Goal: Information Seeking & Learning: Learn about a topic

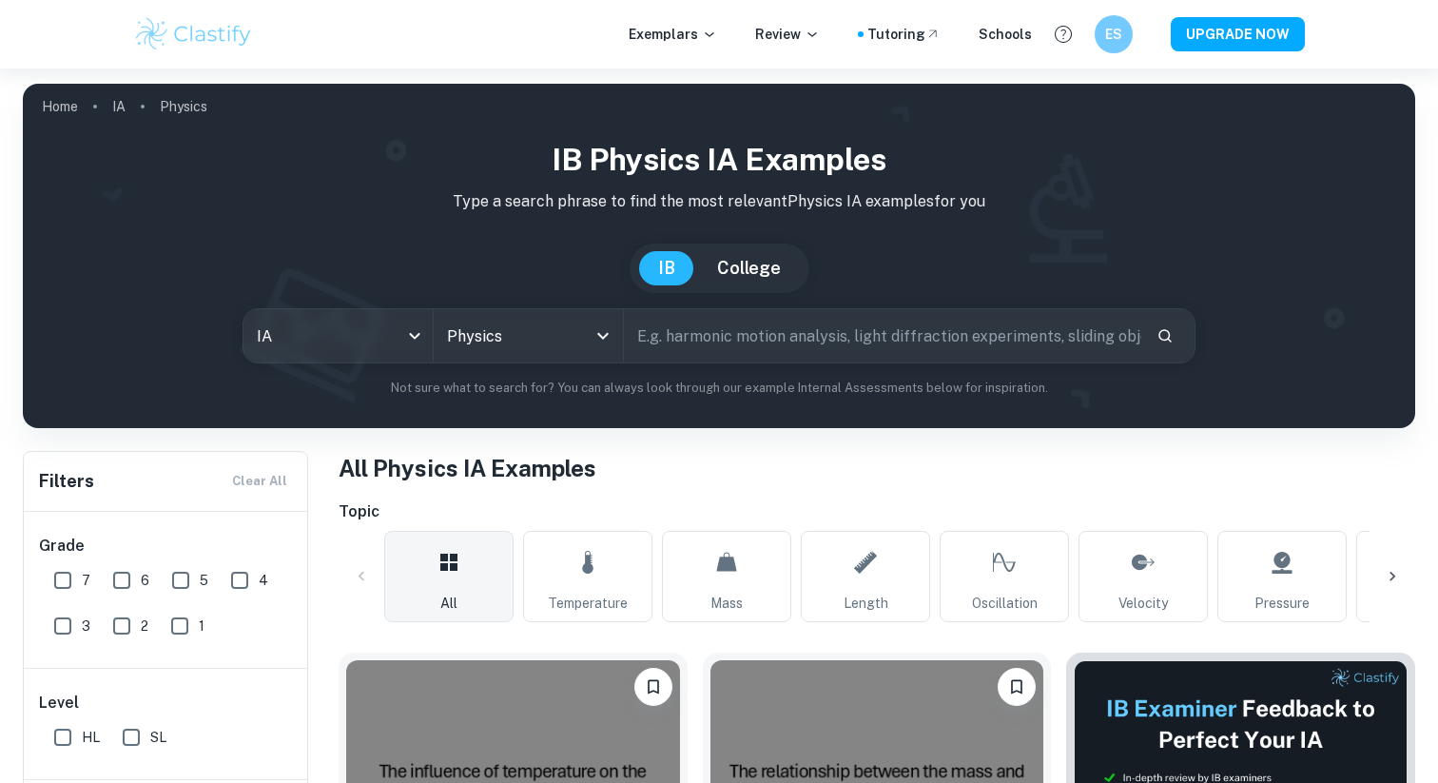
scroll to position [622, 0]
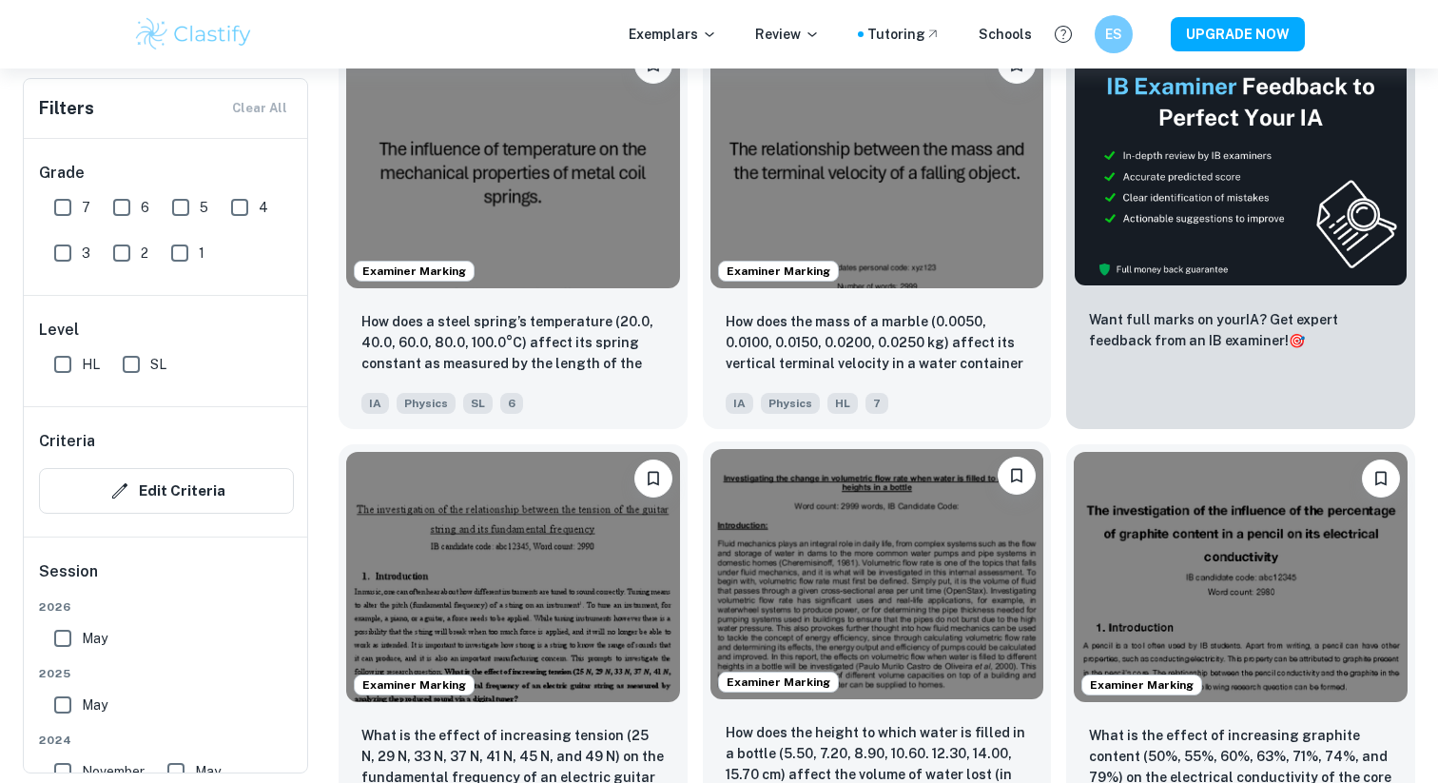
click at [892, 534] on img at bounding box center [877, 574] width 334 height 250
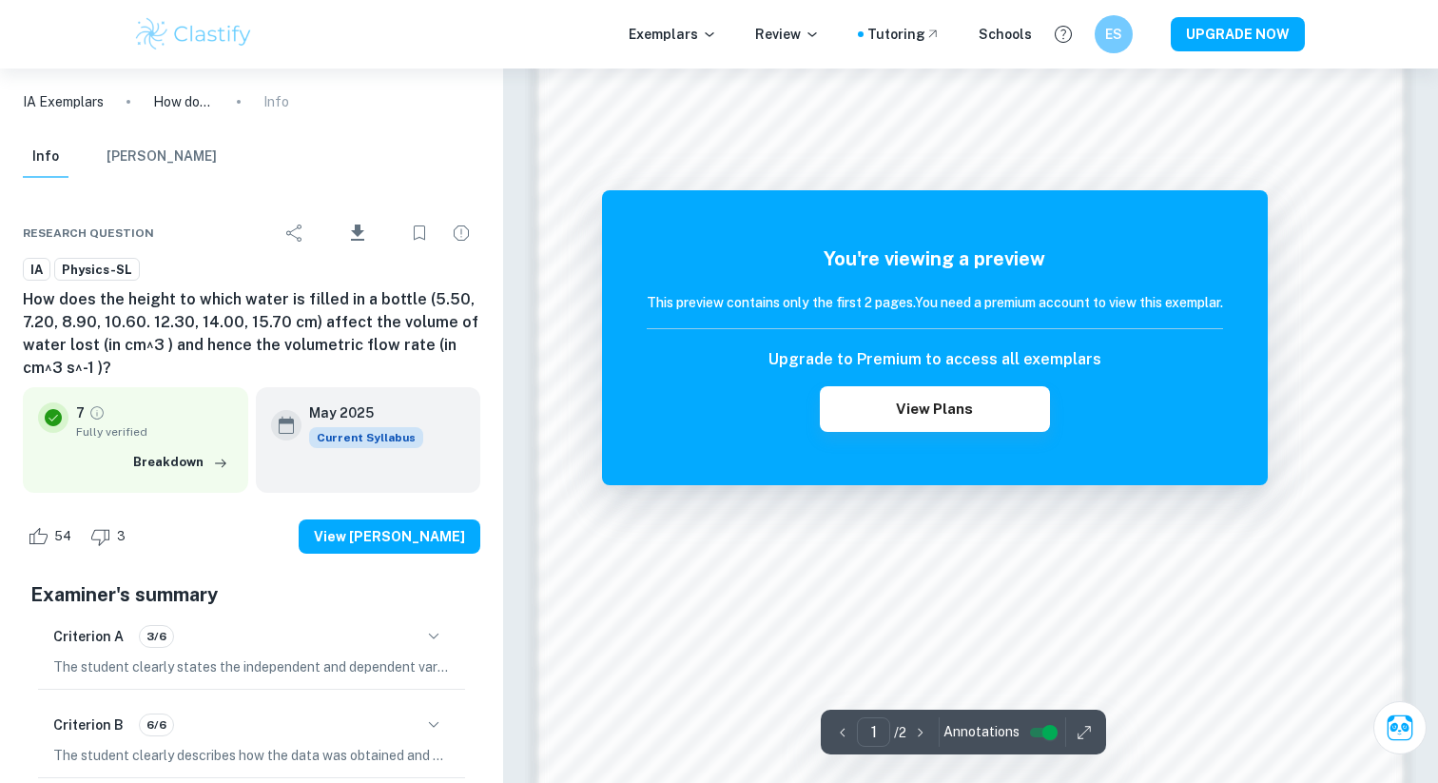
scroll to position [1678, 0]
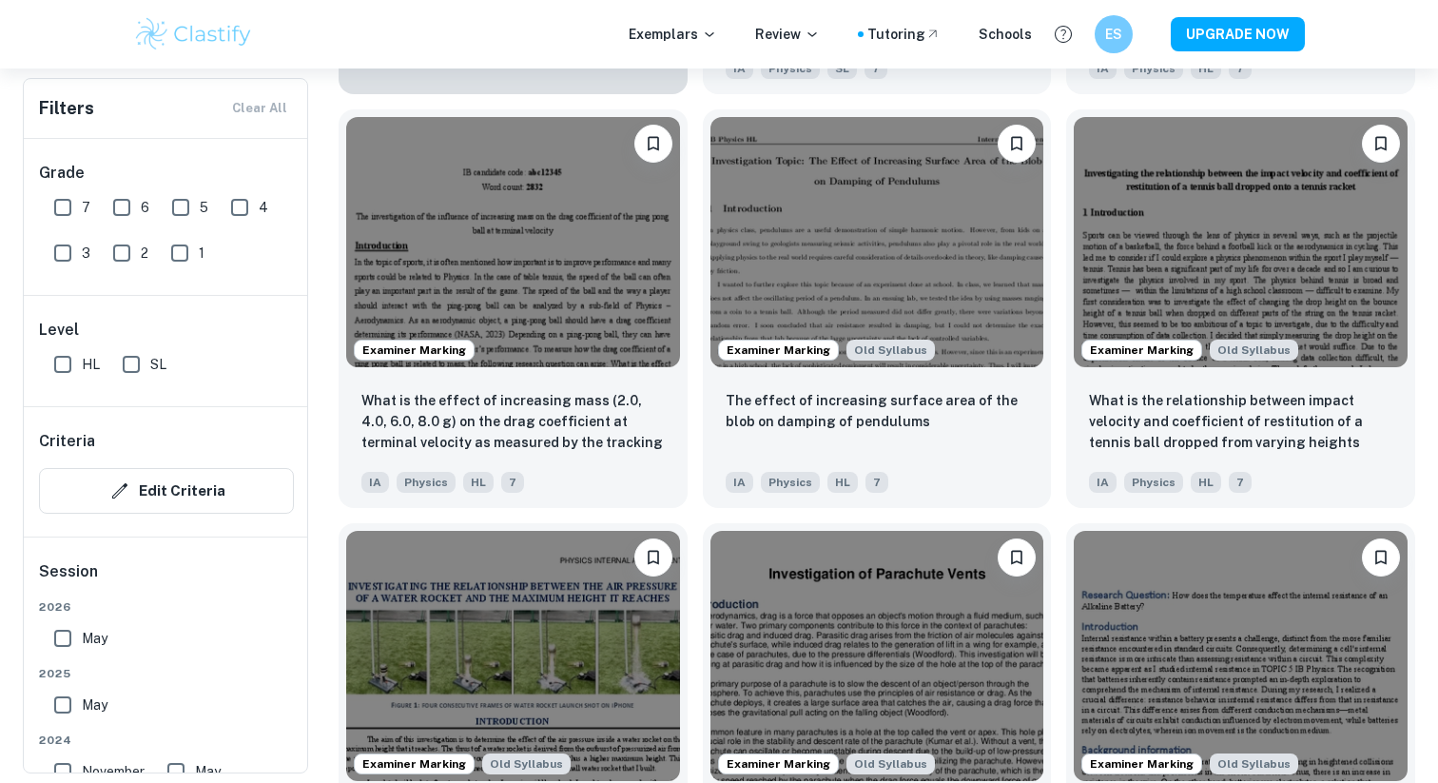
scroll to position [1778, 0]
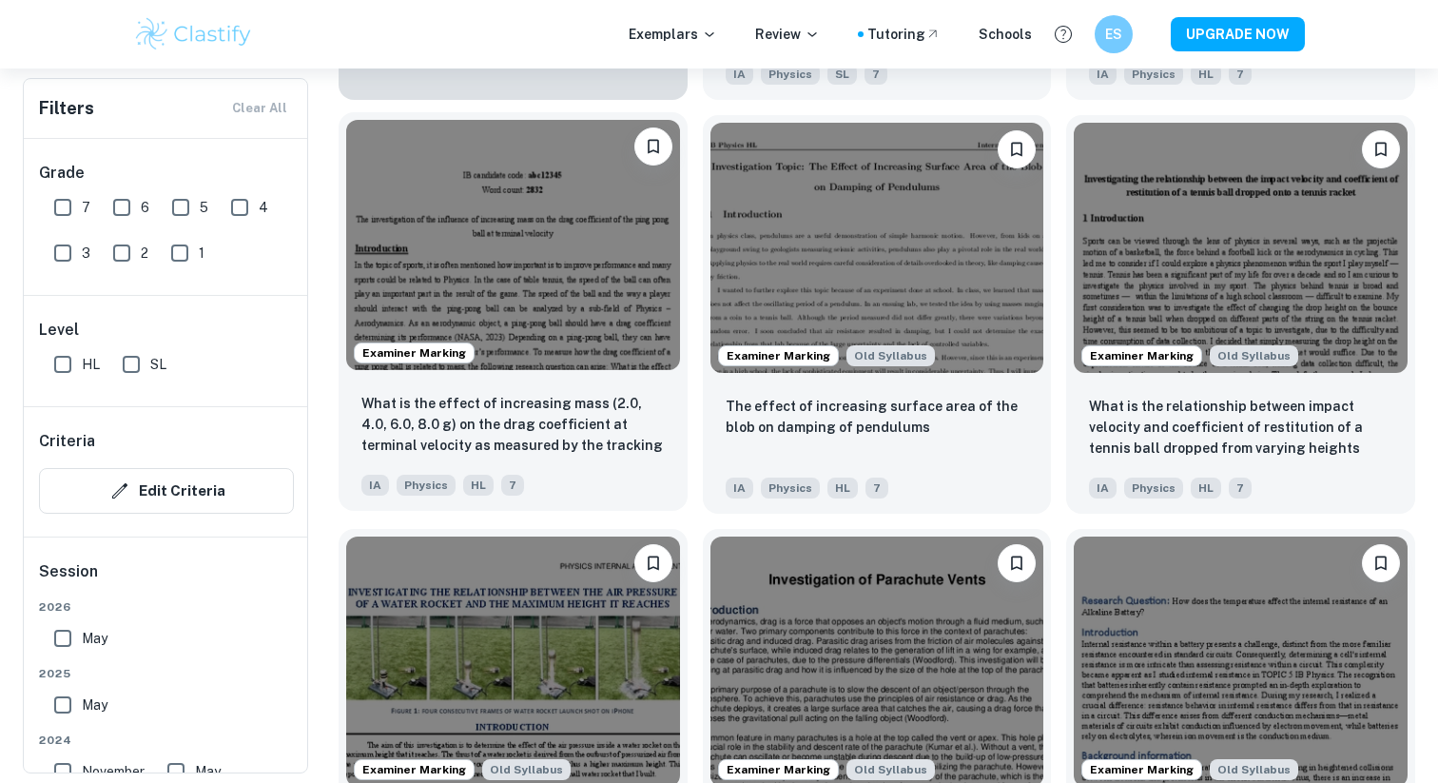
click at [591, 229] on img at bounding box center [513, 245] width 334 height 250
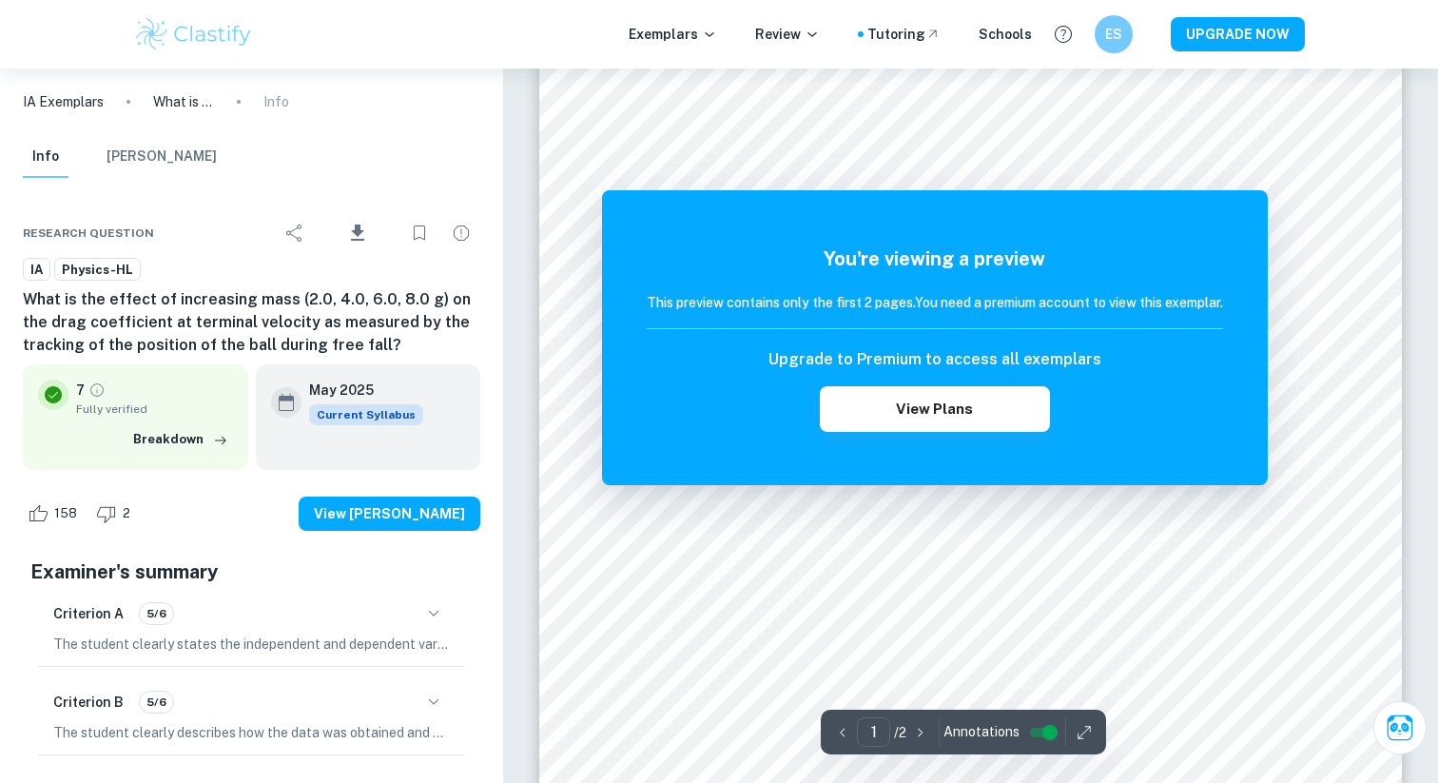
scroll to position [394, 0]
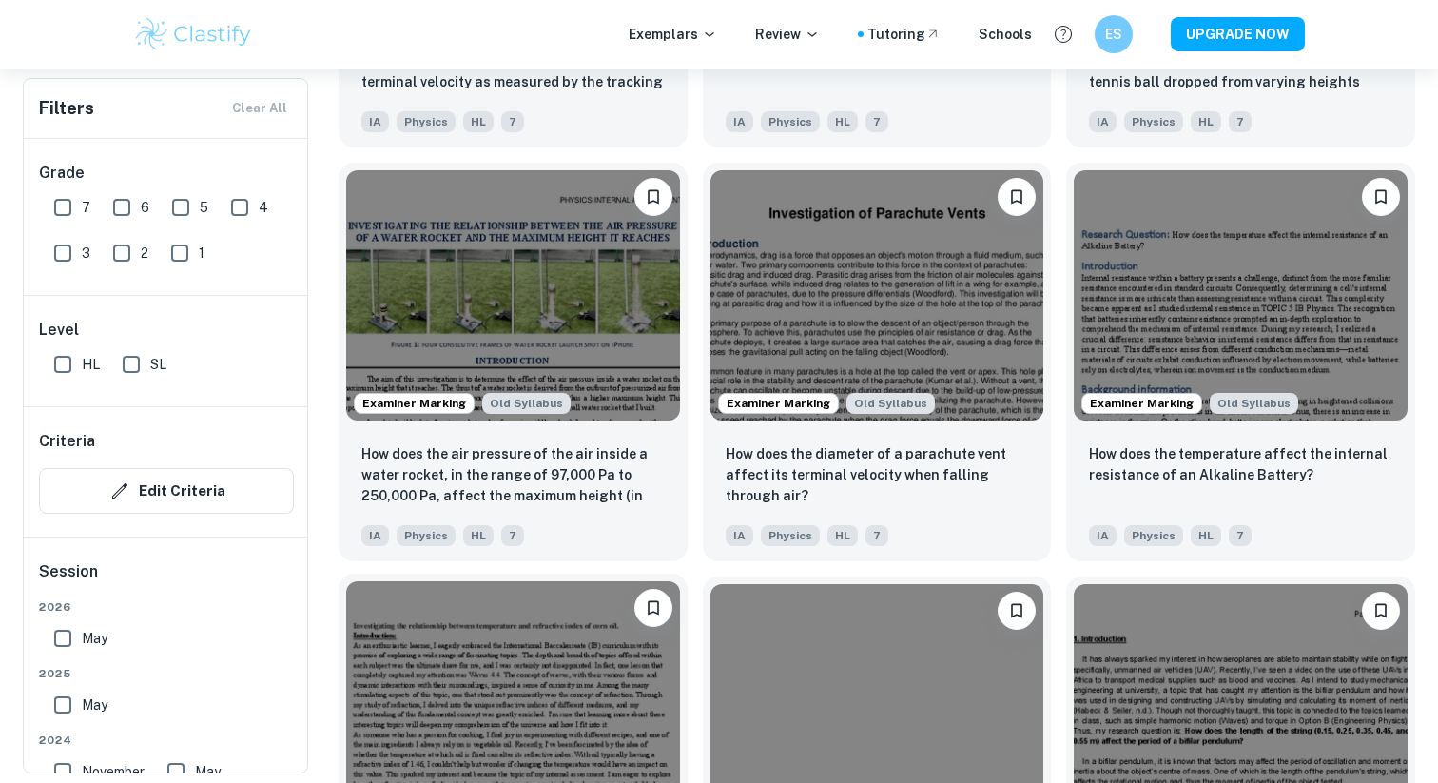
scroll to position [2143, 0]
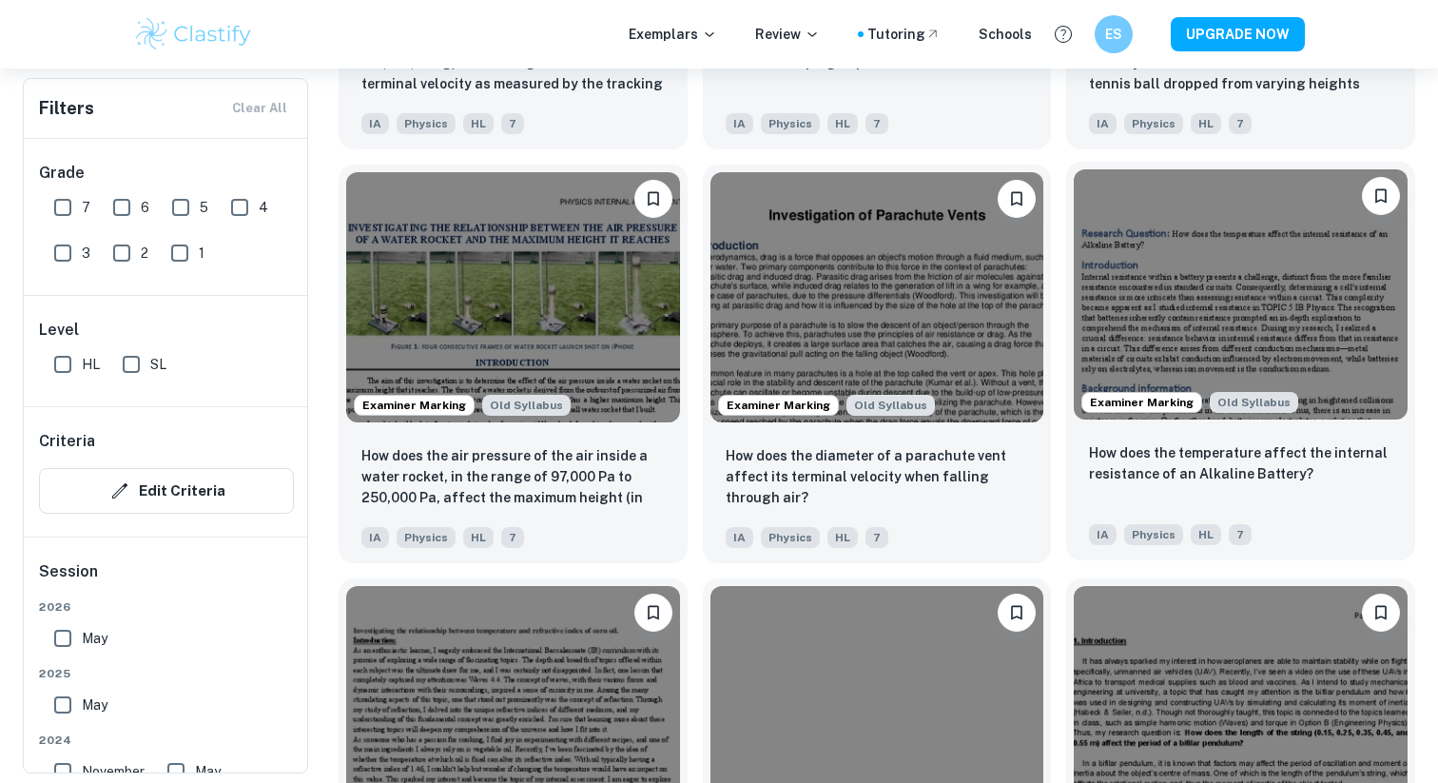
click at [1203, 285] on img at bounding box center [1241, 294] width 334 height 250
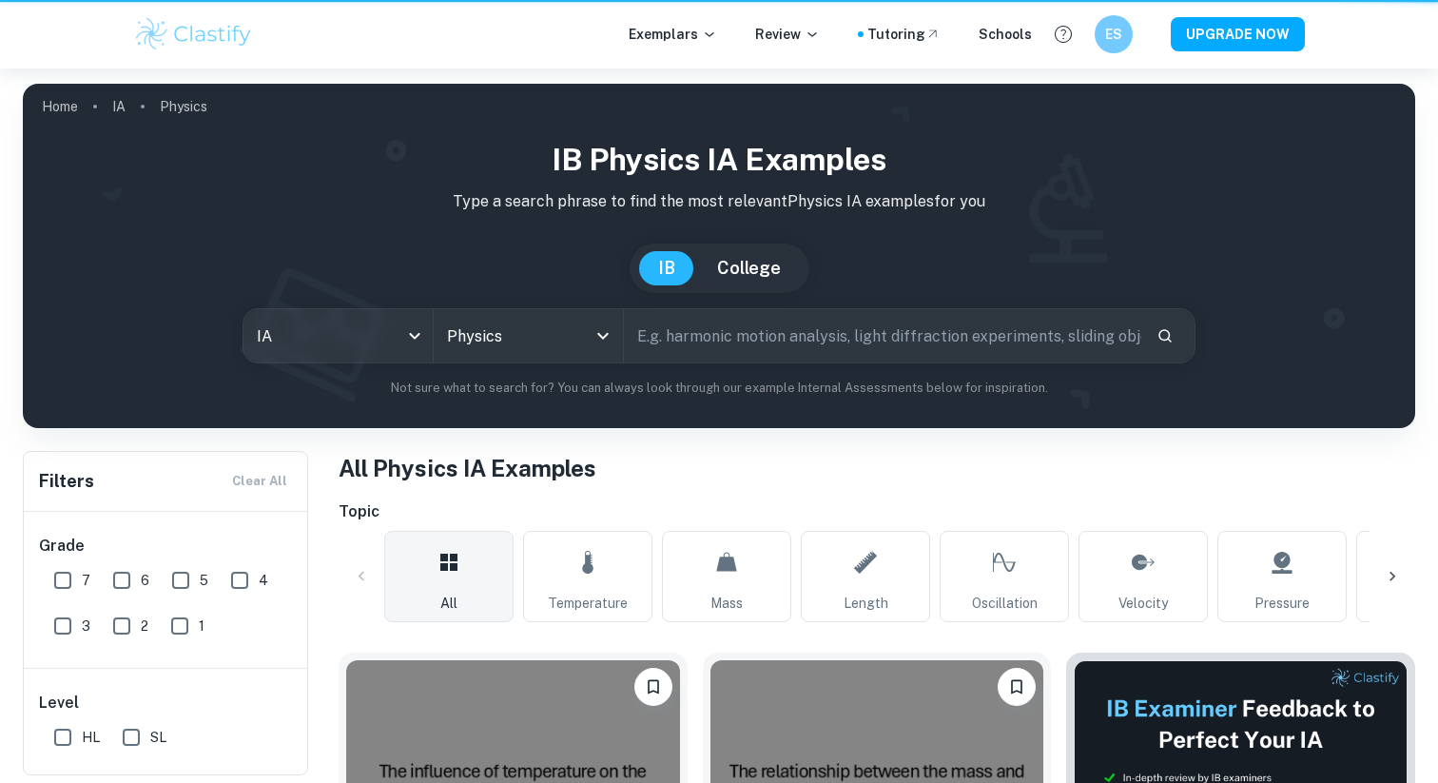
scroll to position [2143, 0]
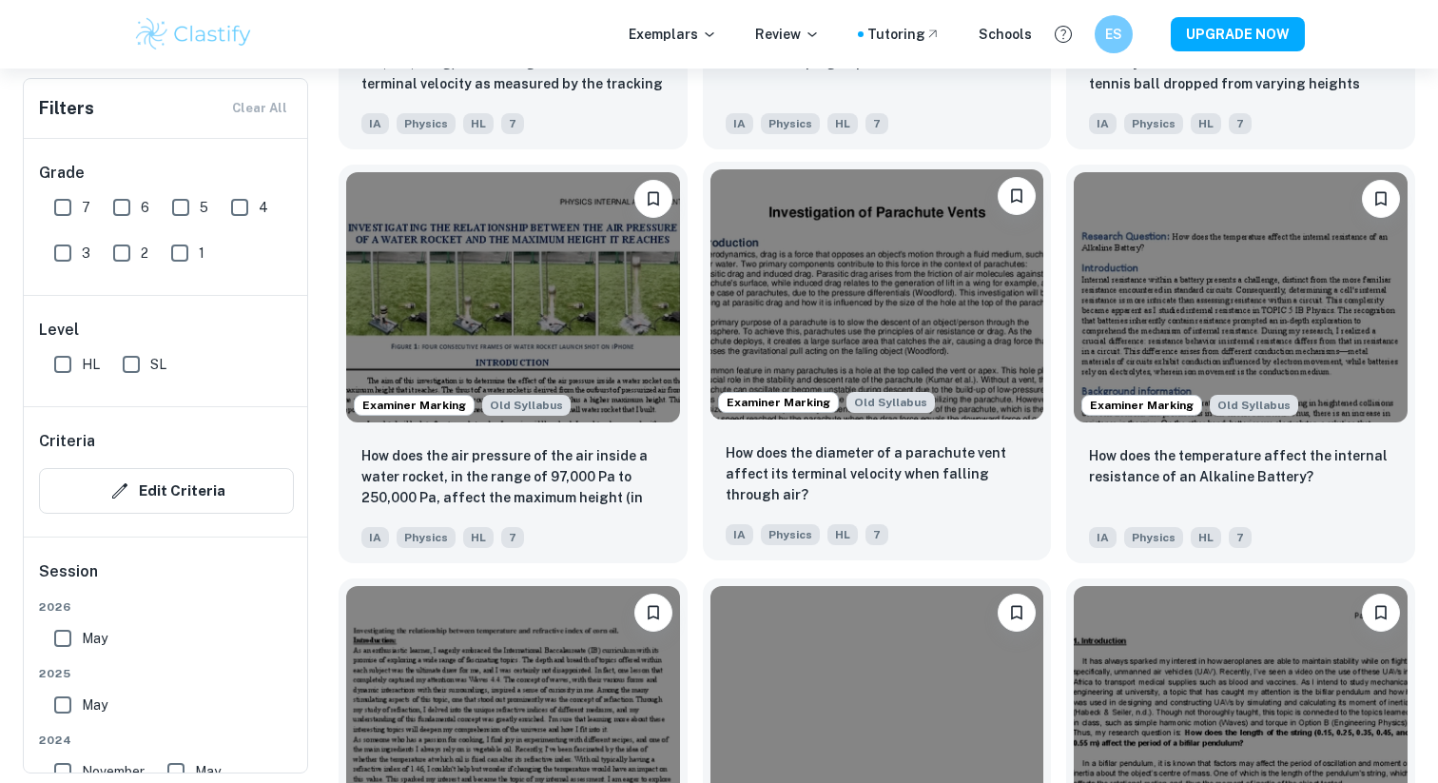
click at [925, 313] on img at bounding box center [877, 294] width 334 height 250
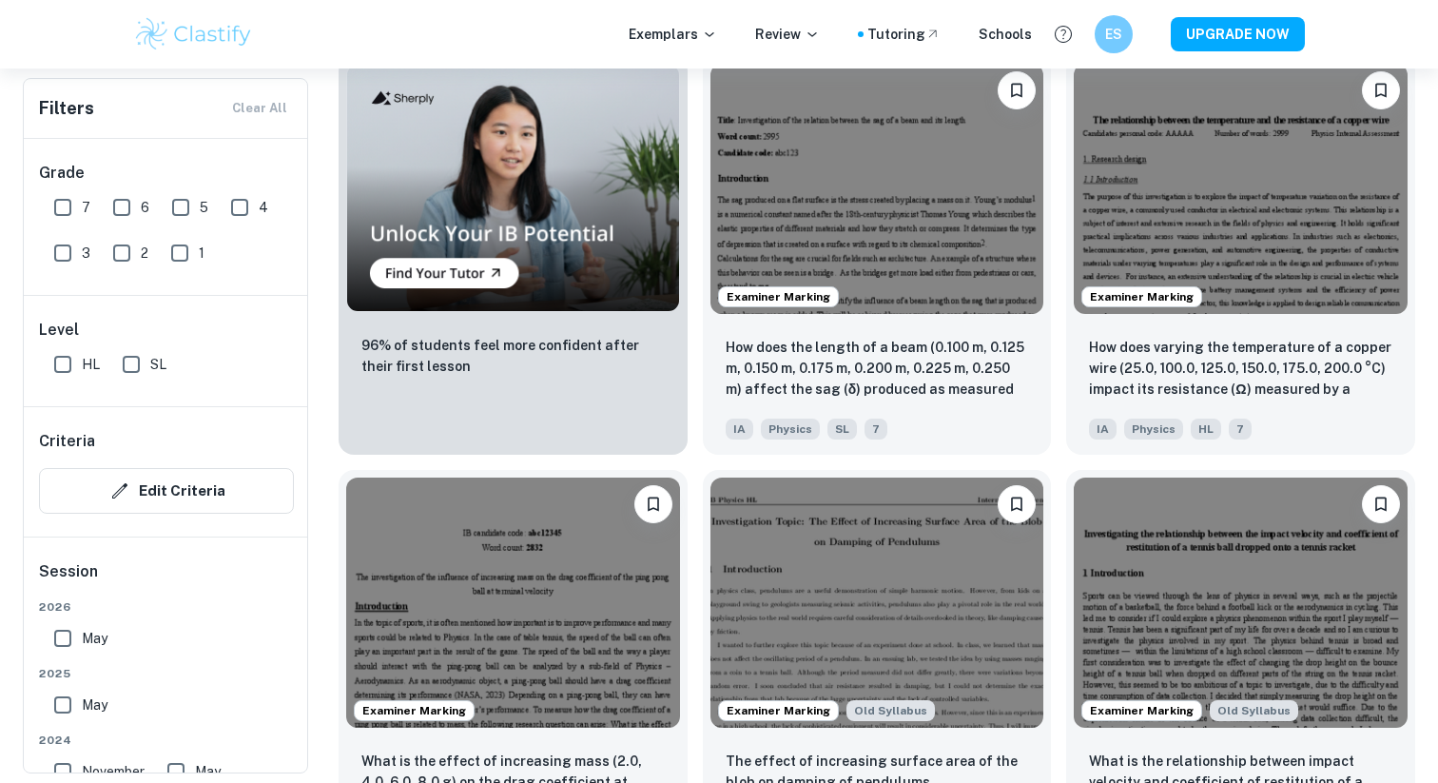
scroll to position [1399, 0]
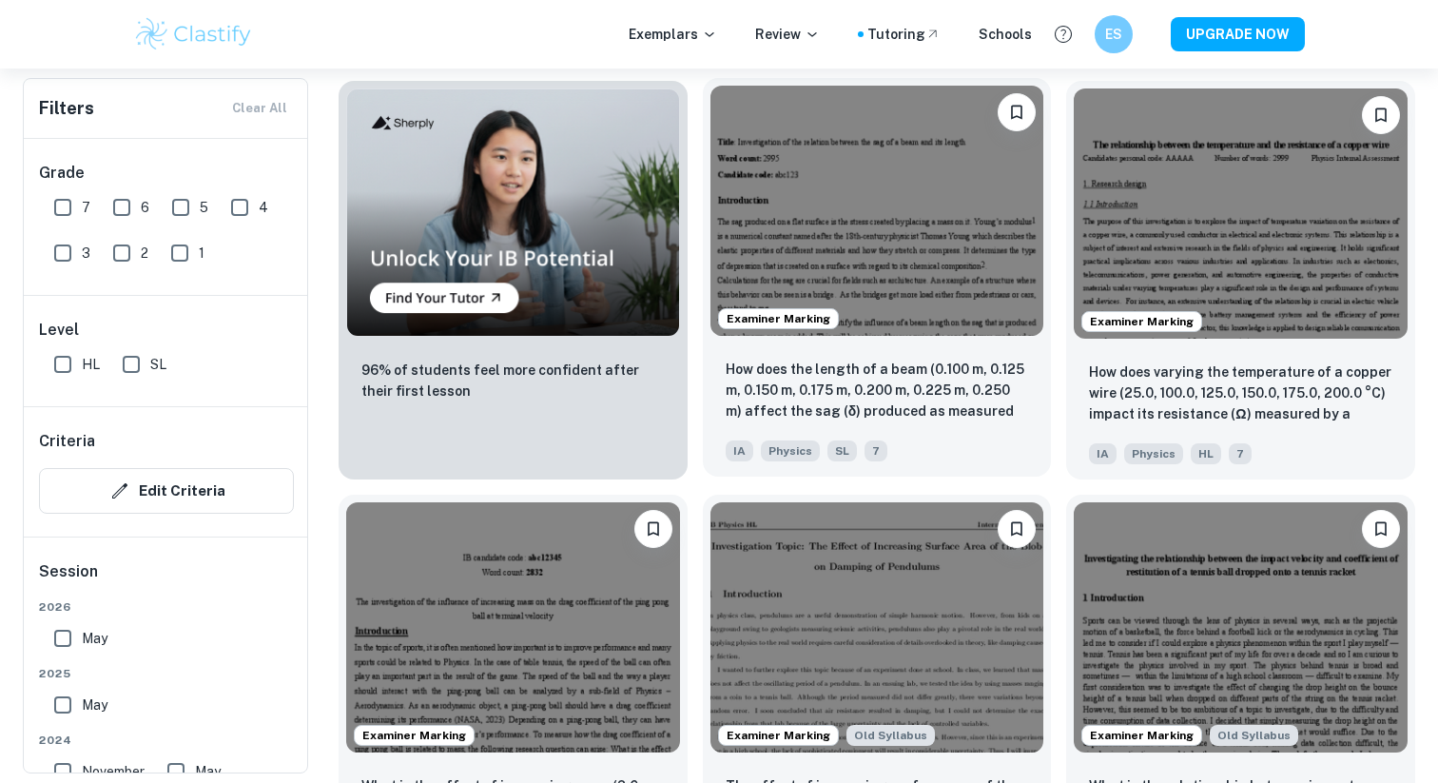
click at [827, 281] on img at bounding box center [877, 211] width 334 height 250
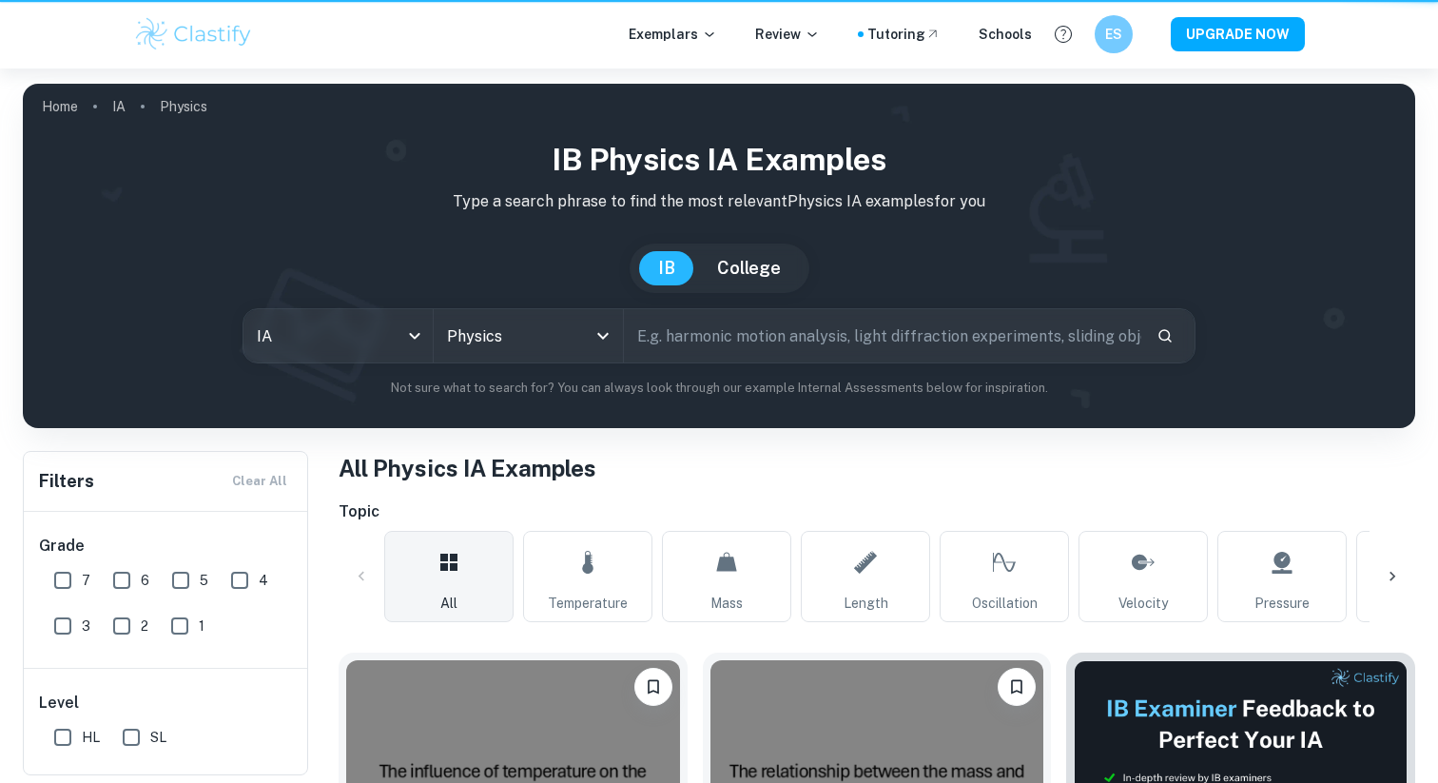
scroll to position [1399, 0]
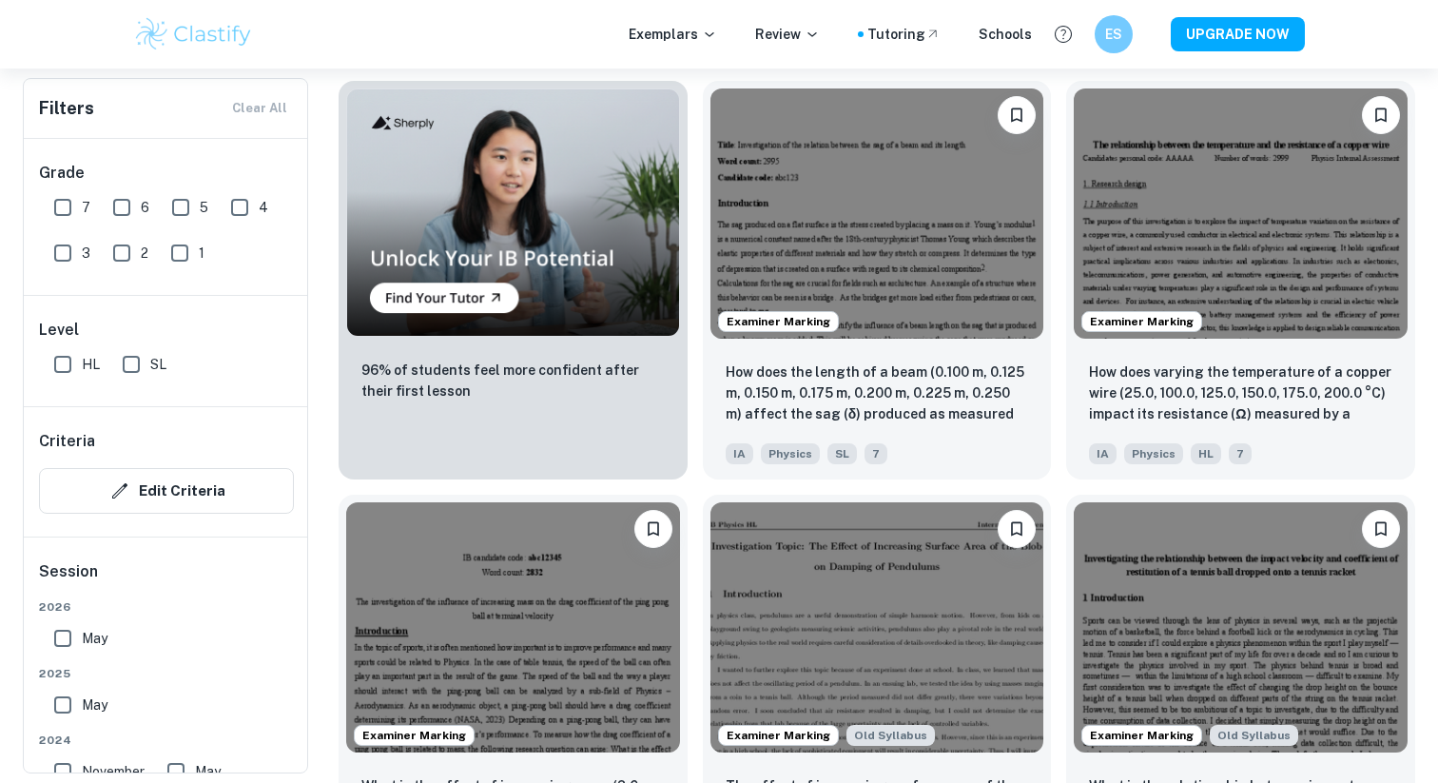
click at [53, 215] on input "7" at bounding box center [63, 207] width 38 height 38
checkbox input "true"
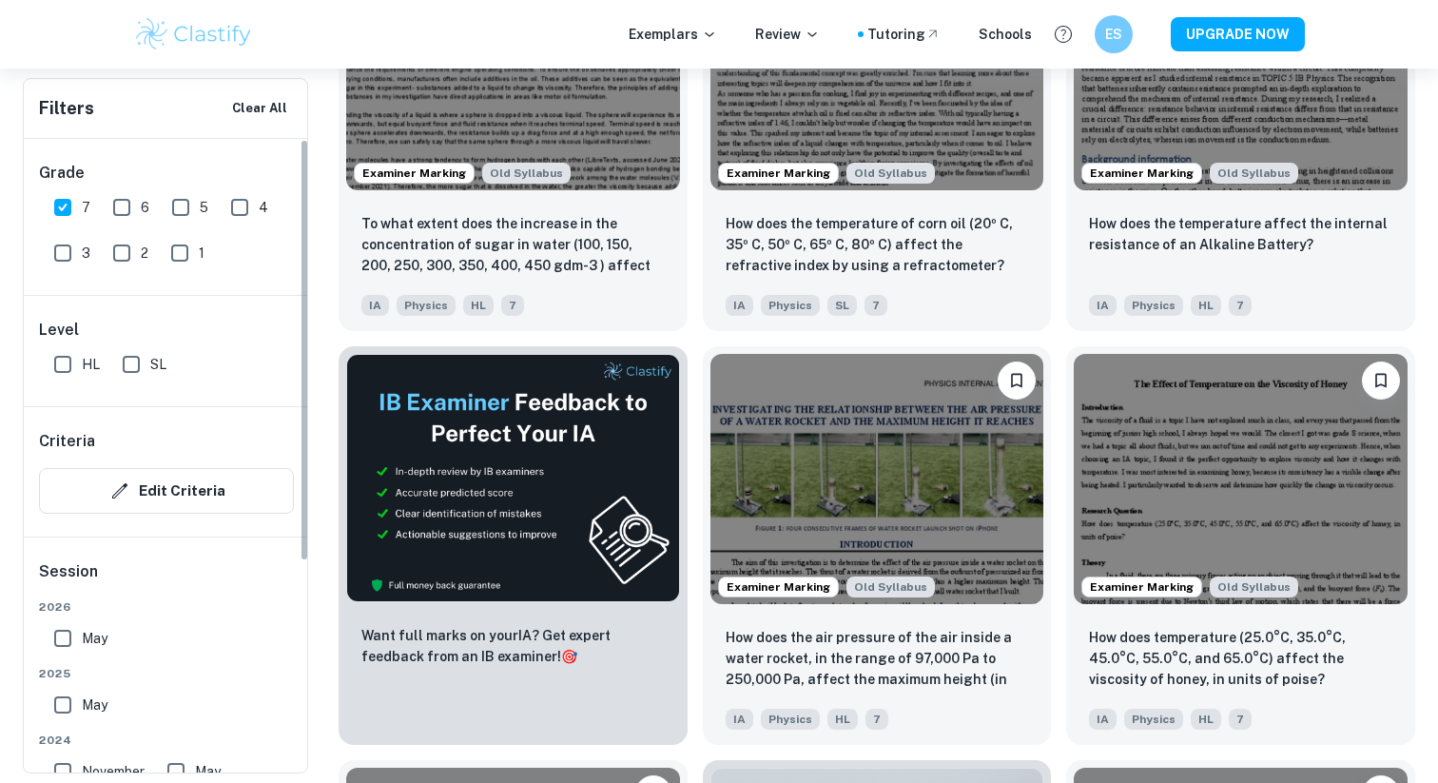
scroll to position [297, 0]
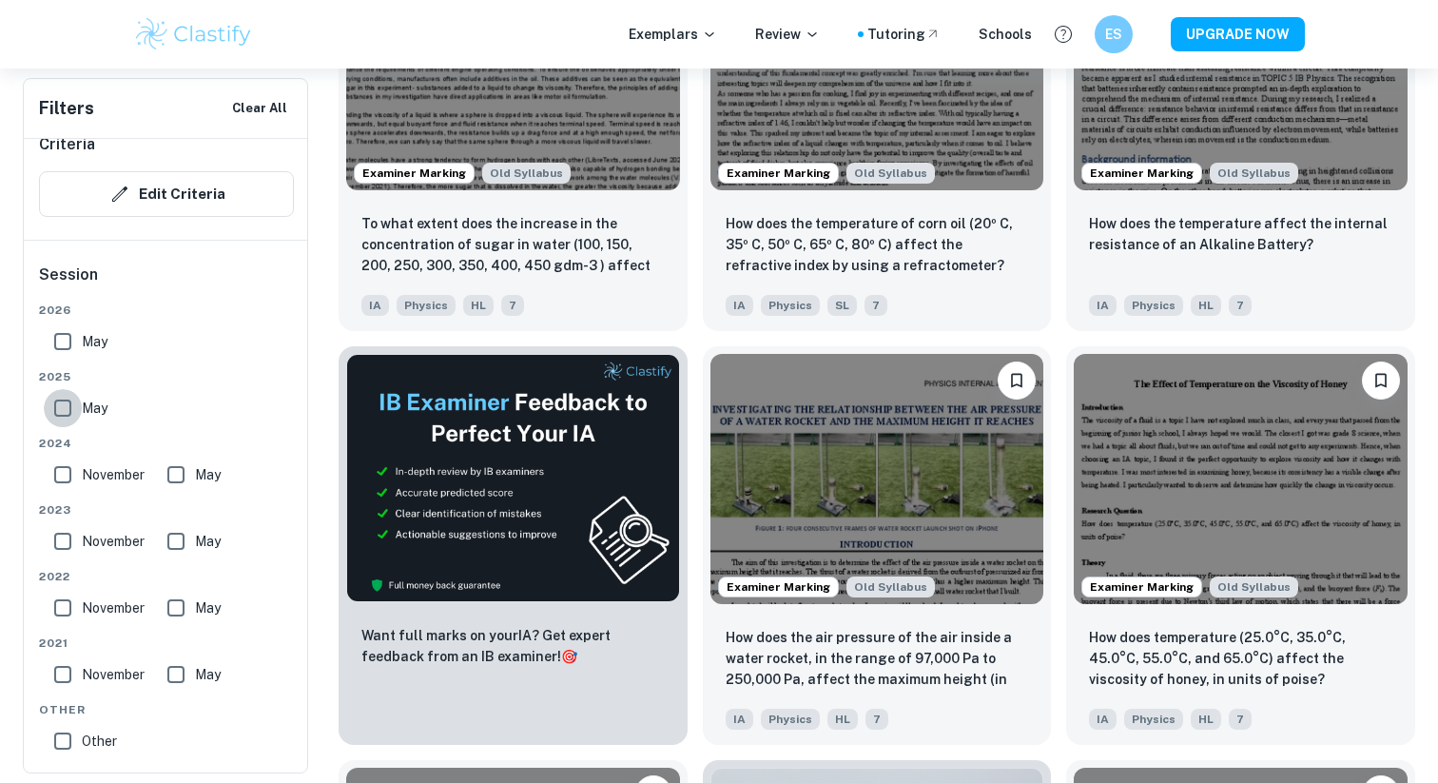
click at [59, 414] on input "May" at bounding box center [63, 408] width 38 height 38
checkbox input "true"
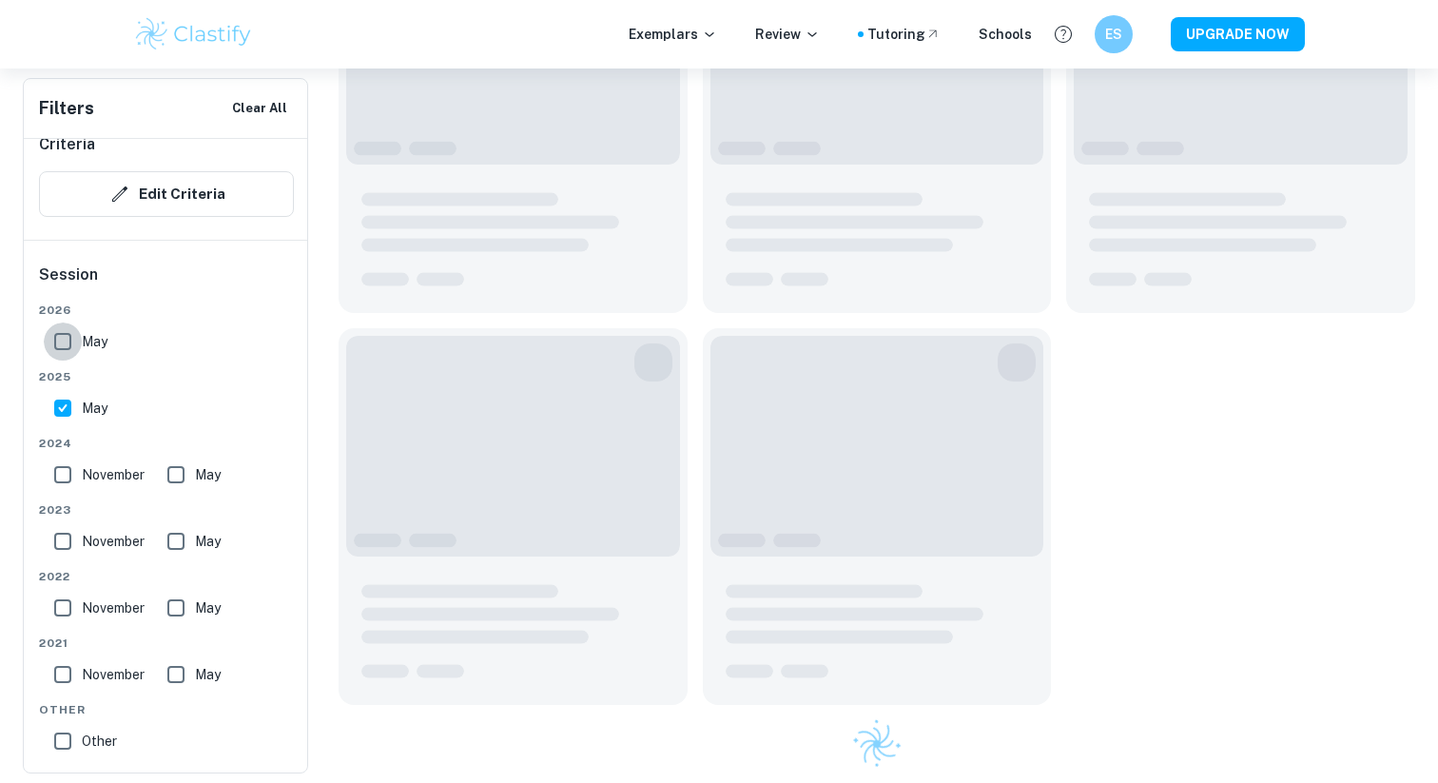
click at [59, 338] on input "May" at bounding box center [63, 341] width 38 height 38
checkbox input "true"
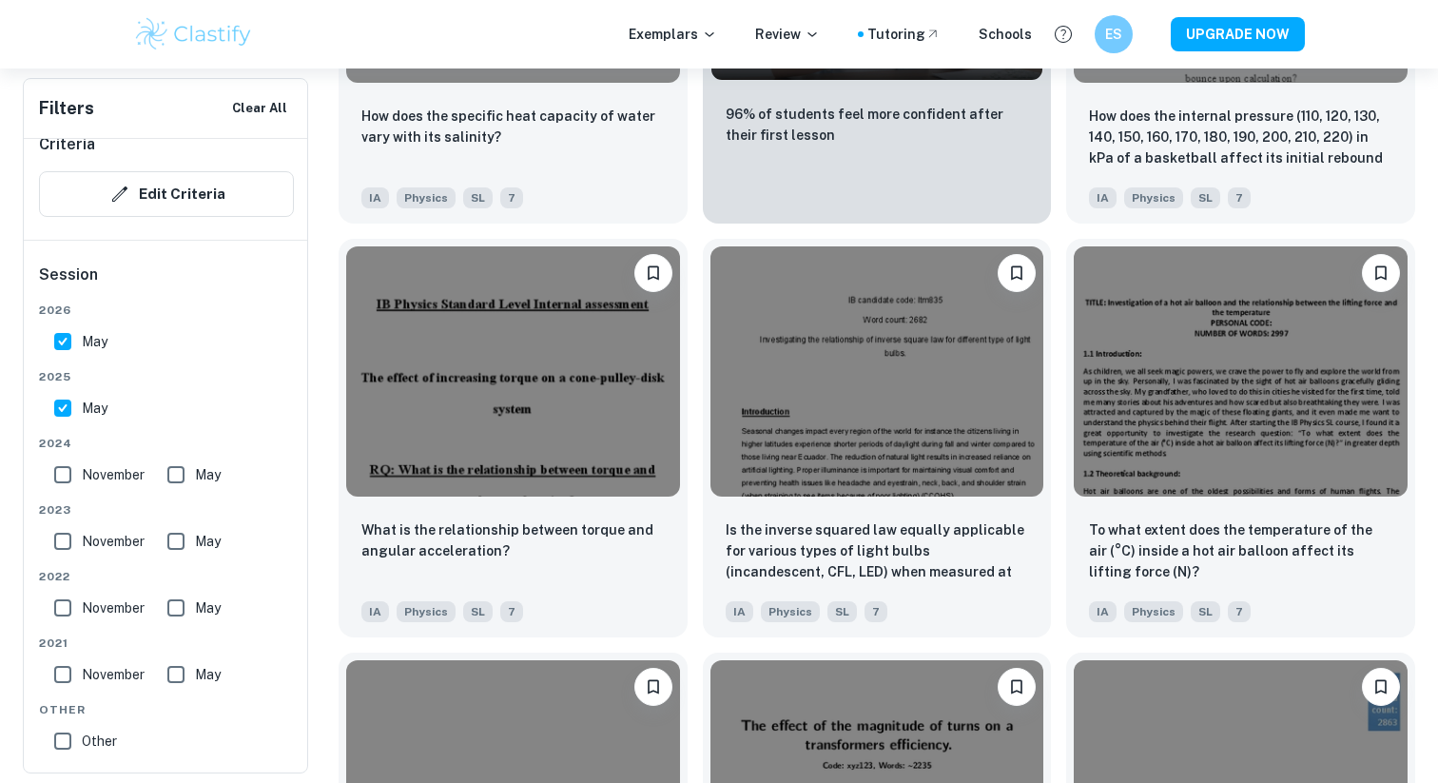
scroll to position [4008, 0]
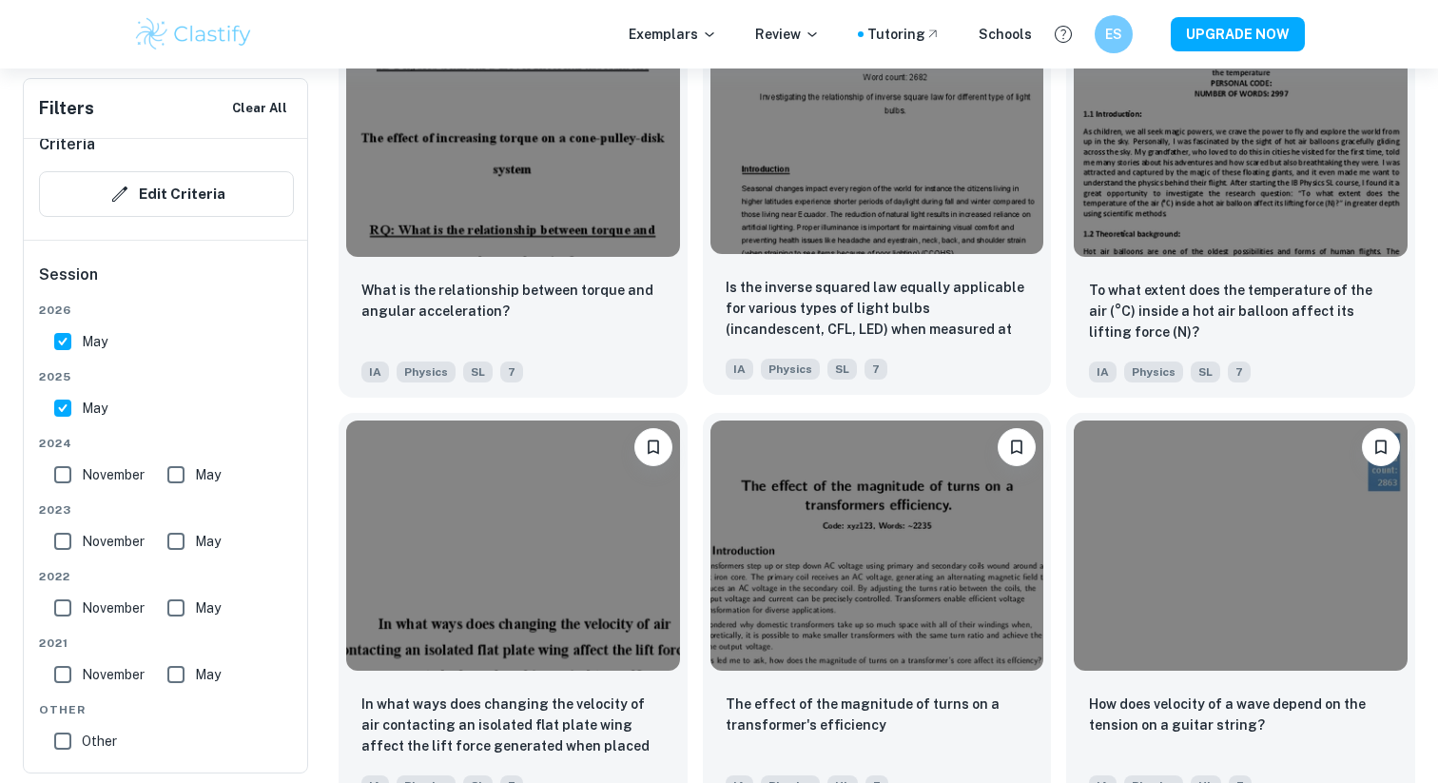
click at [822, 165] on img at bounding box center [877, 129] width 334 height 250
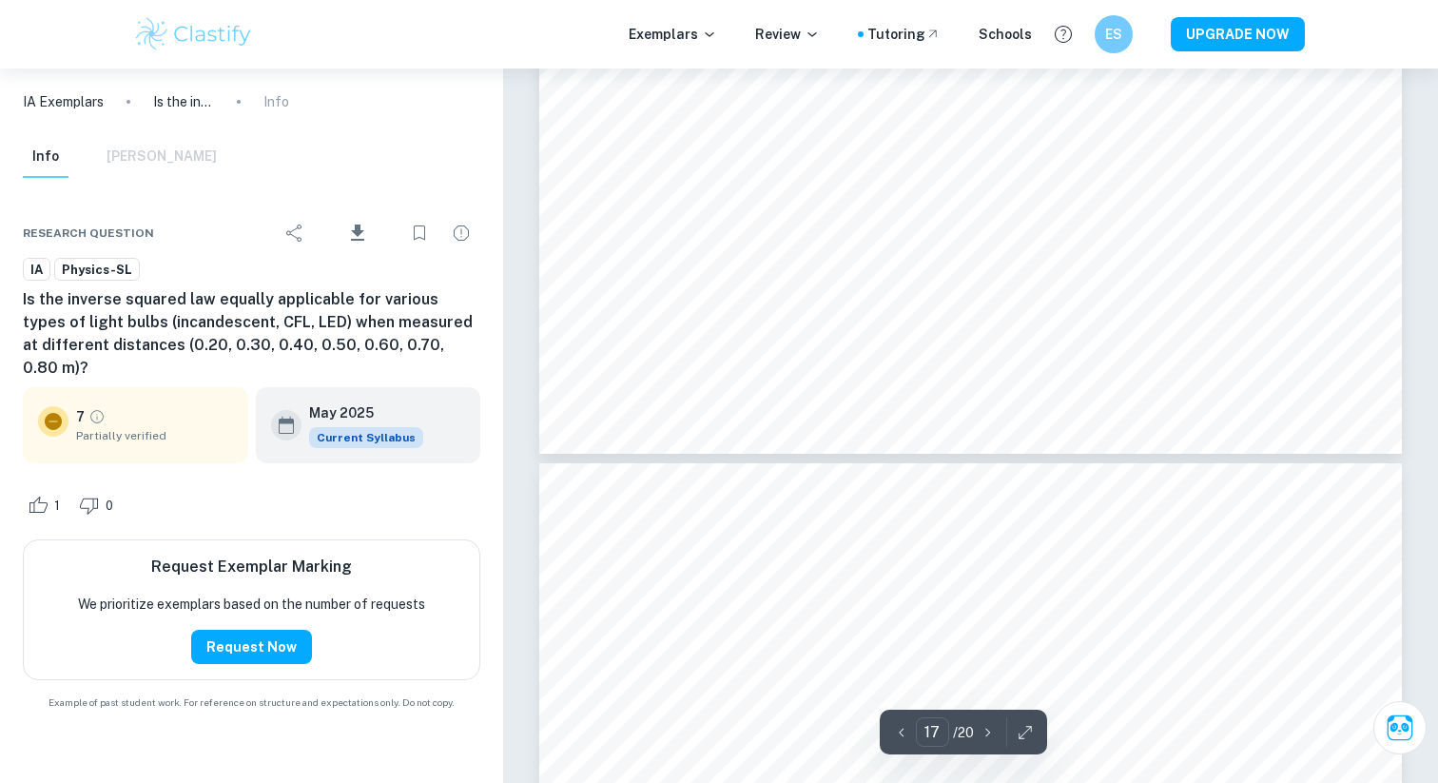
scroll to position [18276, 0]
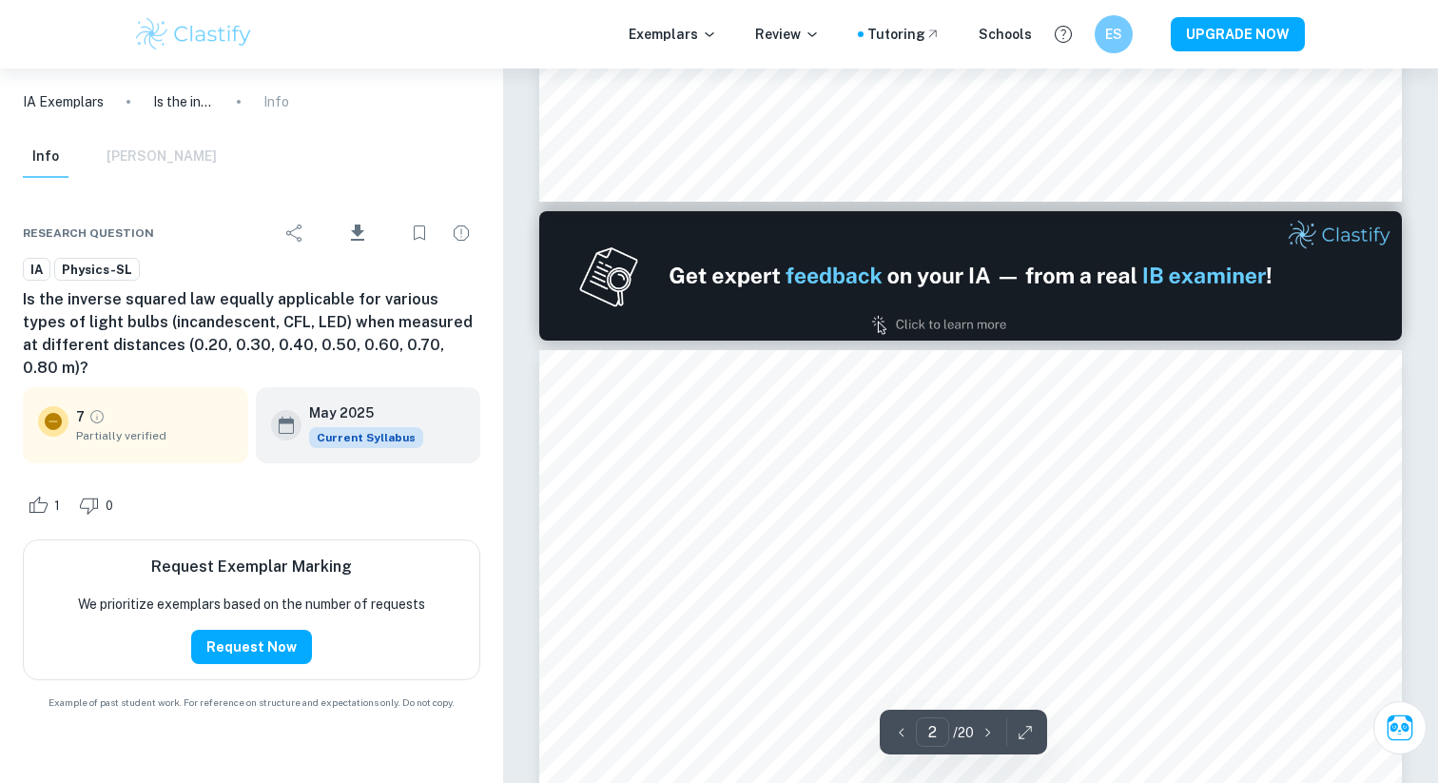
type input "1"
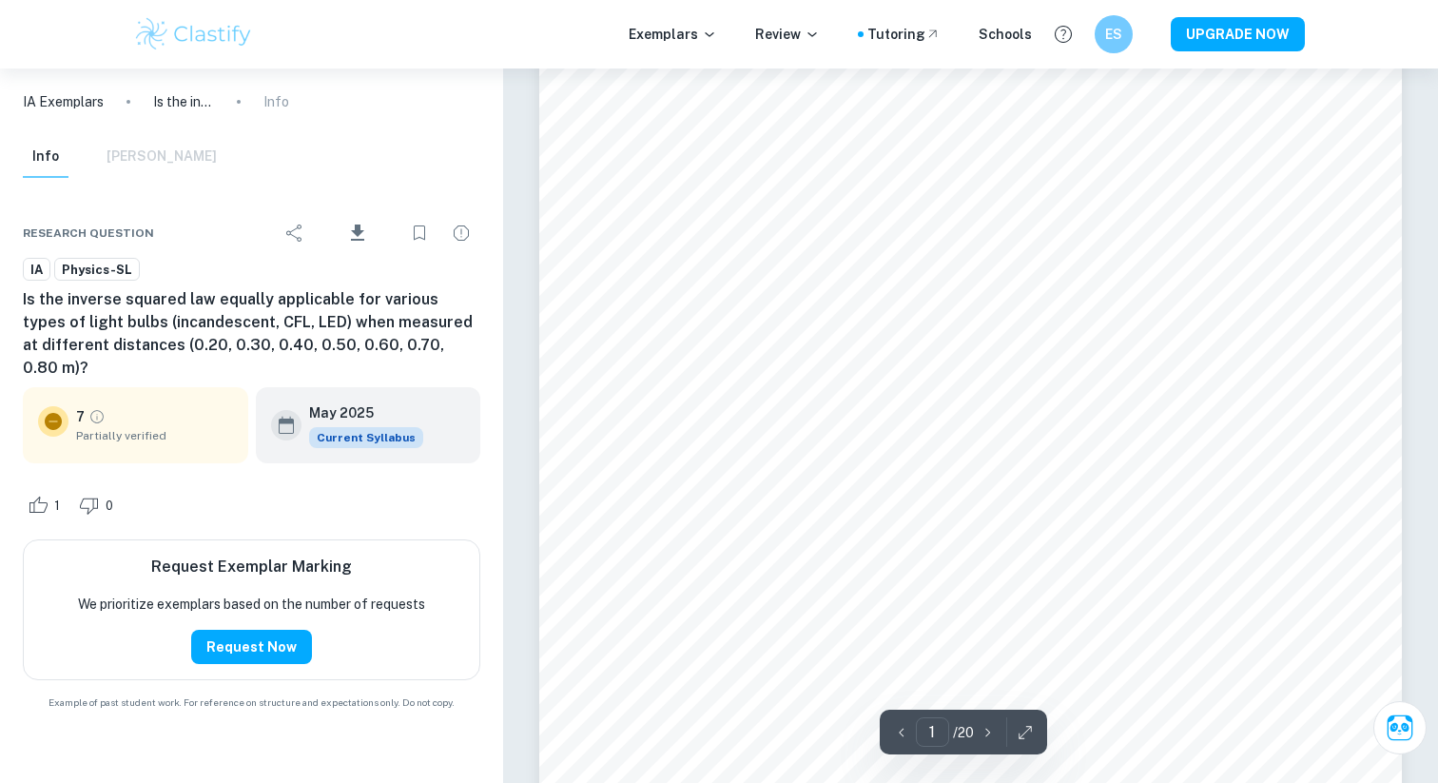
scroll to position [0, 0]
